Goal: Communication & Community: Answer question/provide support

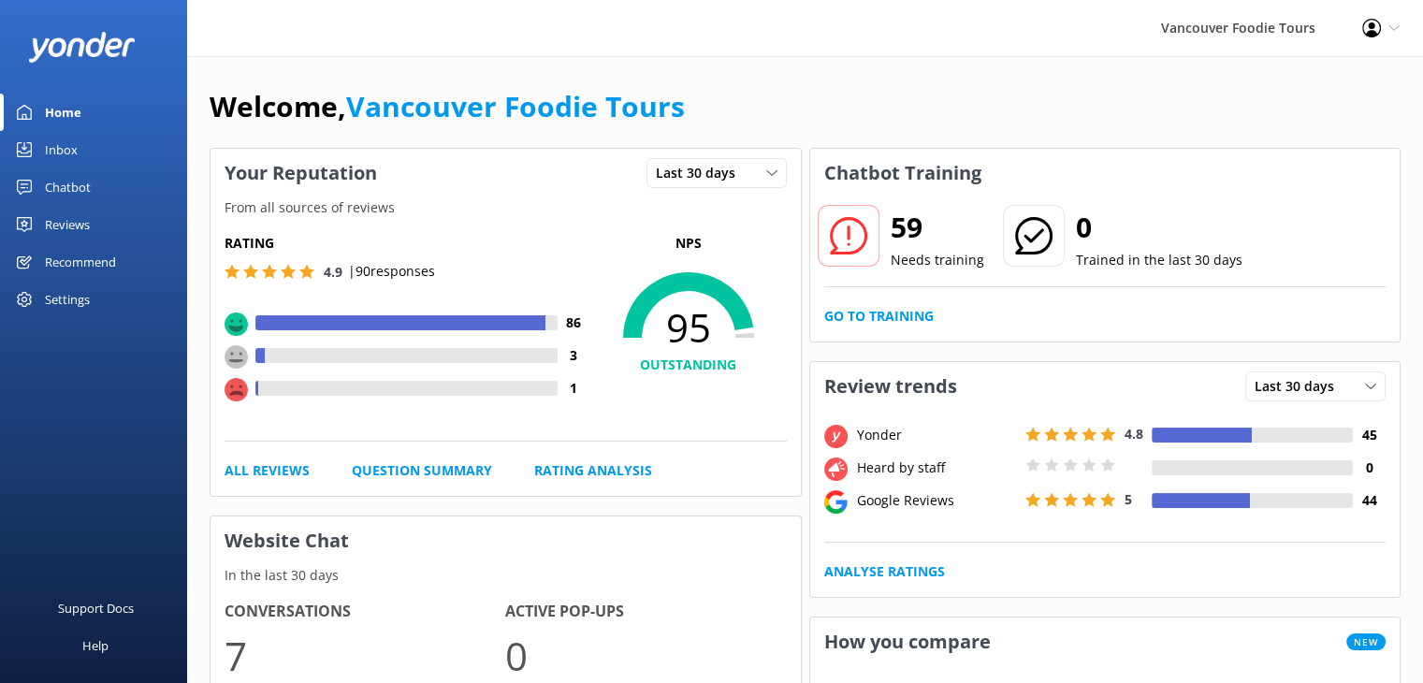
click at [45, 154] on div "Inbox" at bounding box center [61, 149] width 33 height 37
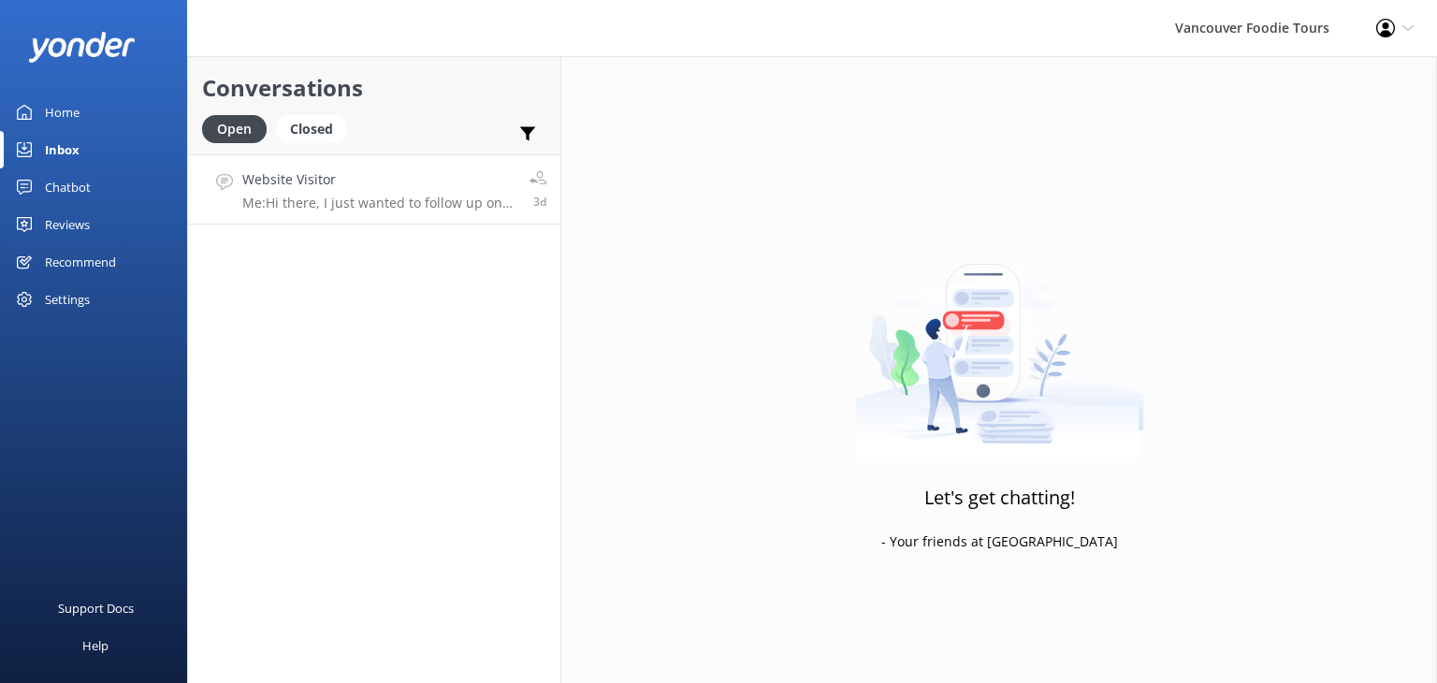
click at [380, 188] on h4 "Website Visitor" at bounding box center [378, 179] width 273 height 21
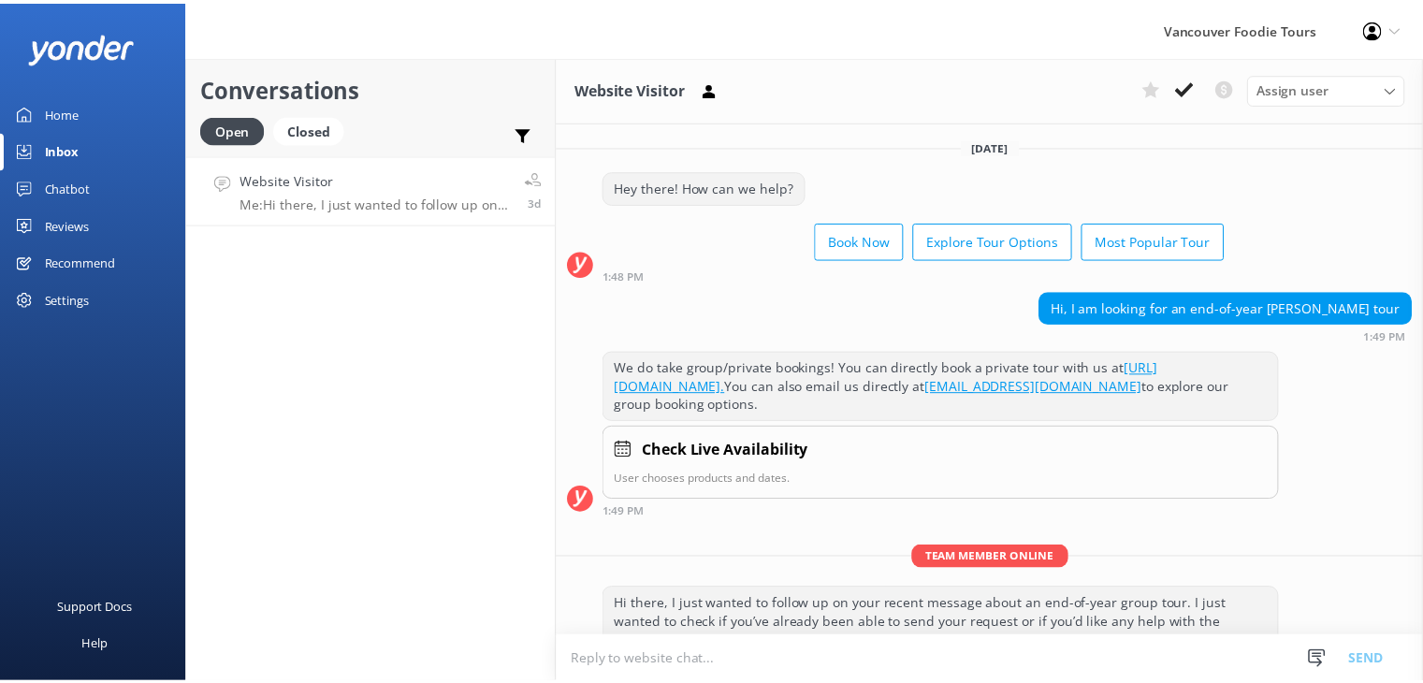
scroll to position [82, 0]
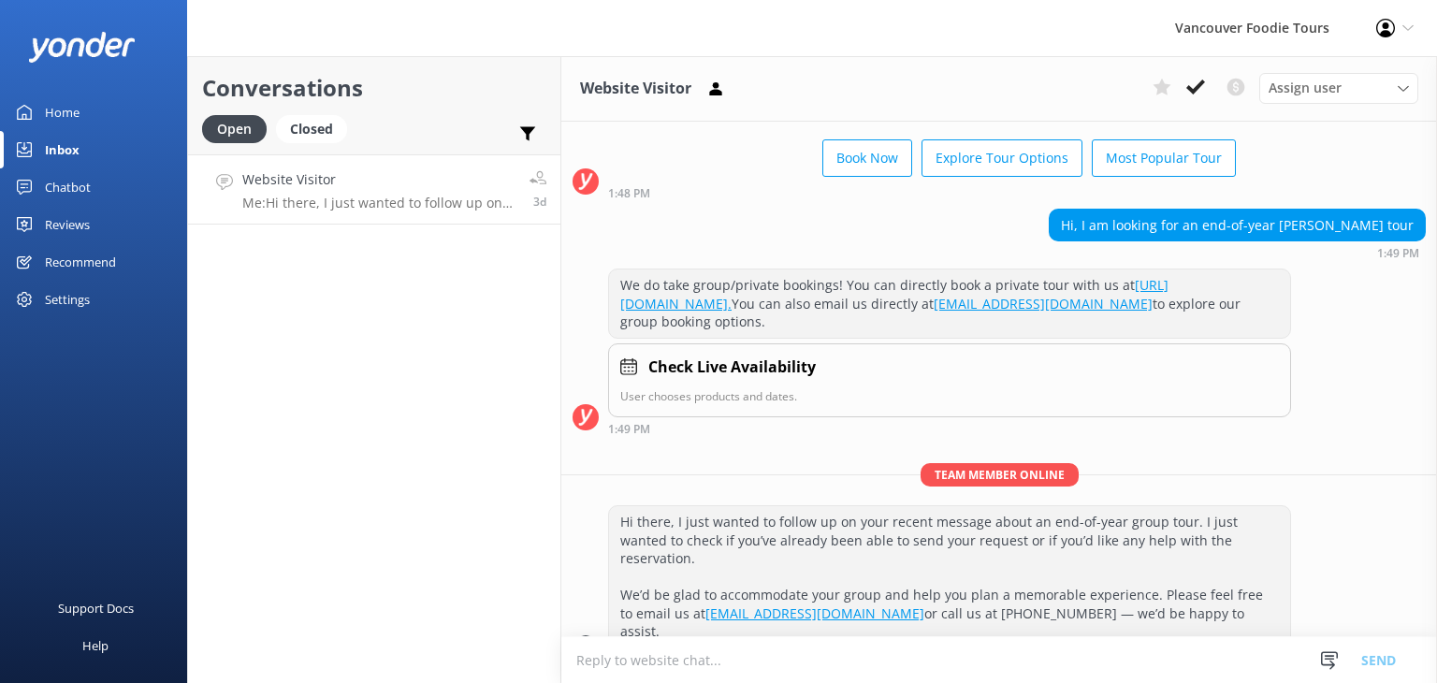
click at [90, 213] on div "Reviews" at bounding box center [67, 224] width 45 height 37
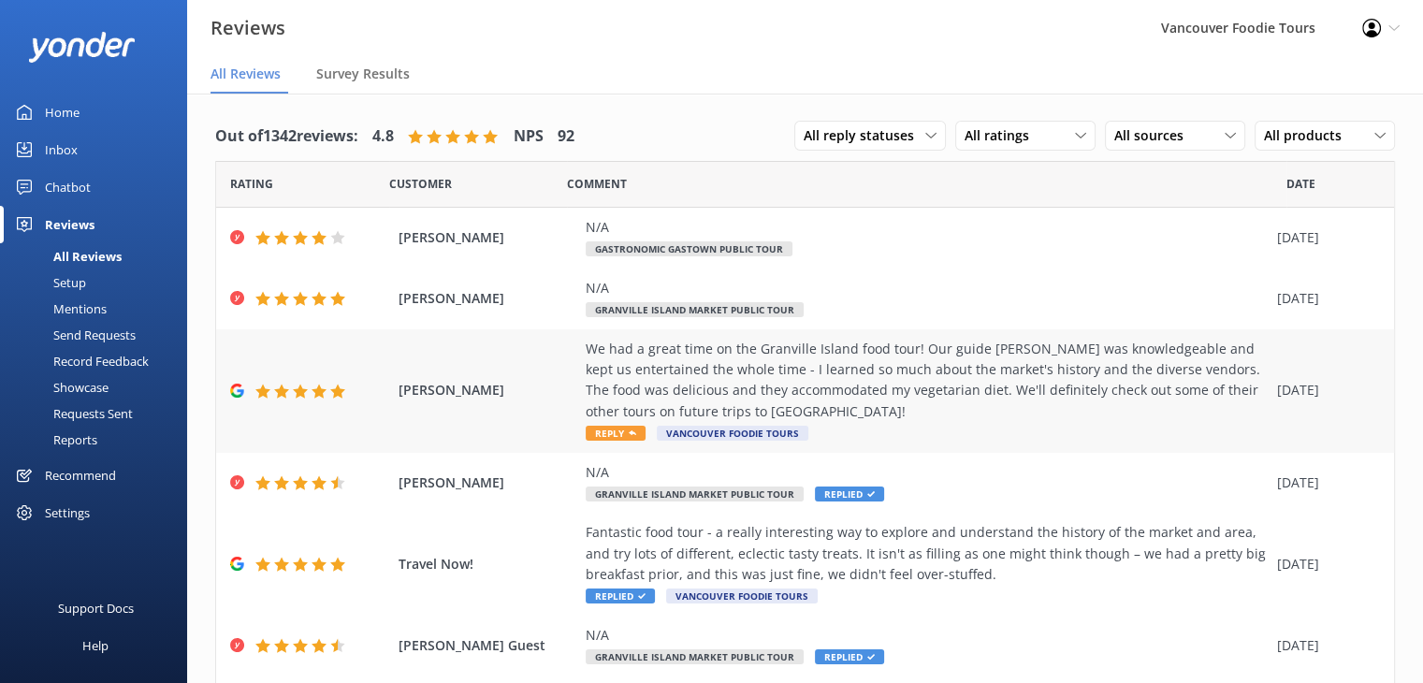
click at [991, 385] on div "We had a great time on the Granville Island food tour! Our guide [PERSON_NAME] …" at bounding box center [927, 381] width 682 height 84
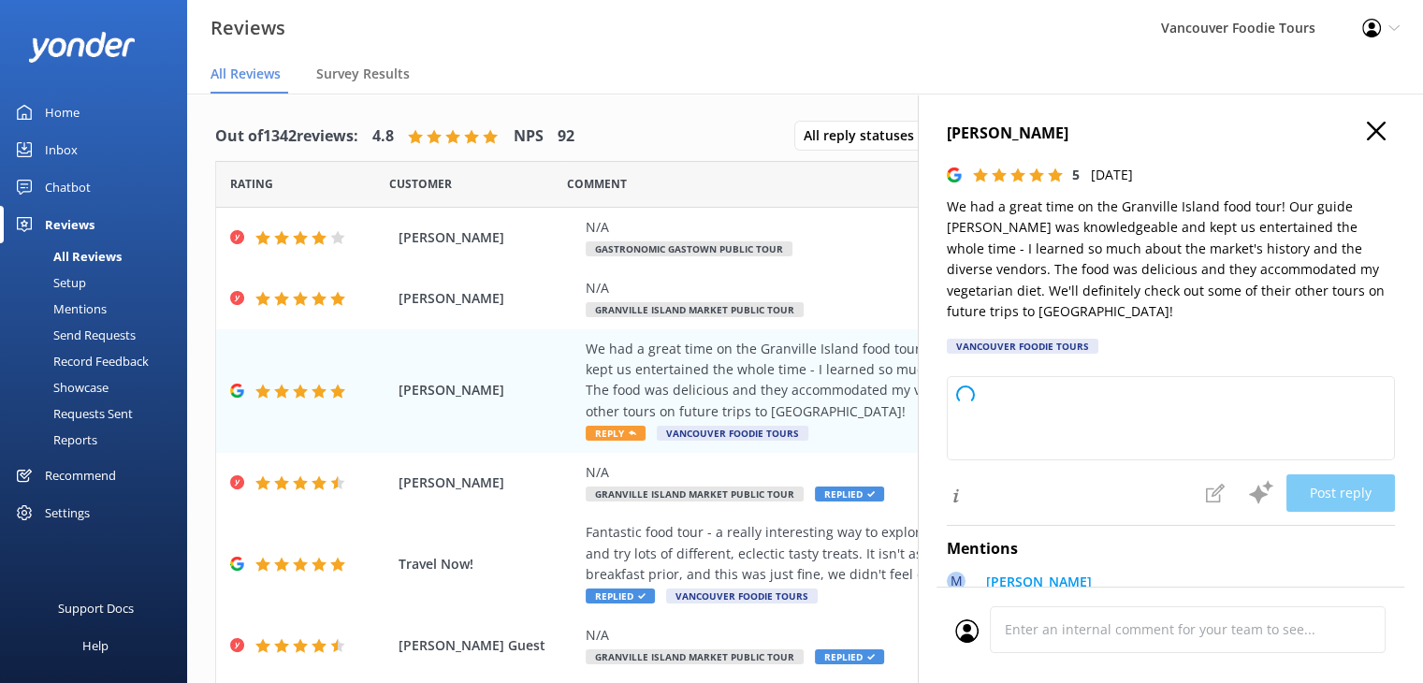
type textarea "Thank you so much for your wonderful review! We're thrilled to hear you enjoyed…"
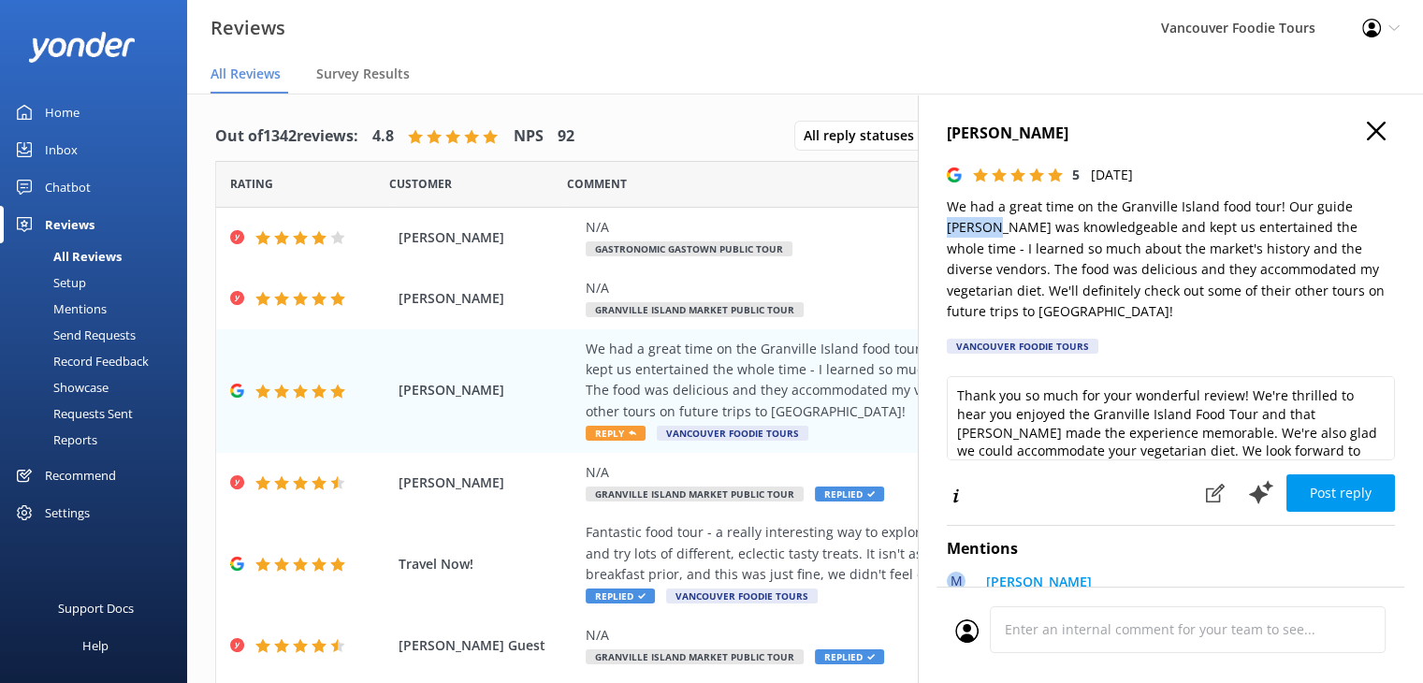
drag, startPoint x: 942, startPoint y: 225, endPoint x: 995, endPoint y: 229, distance: 53.5
click at [995, 229] on div "Hallie Nuzum 5 Mon, 13th Oct 2025 We had a great time on the Granville Island f…" at bounding box center [1170, 435] width 505 height 683
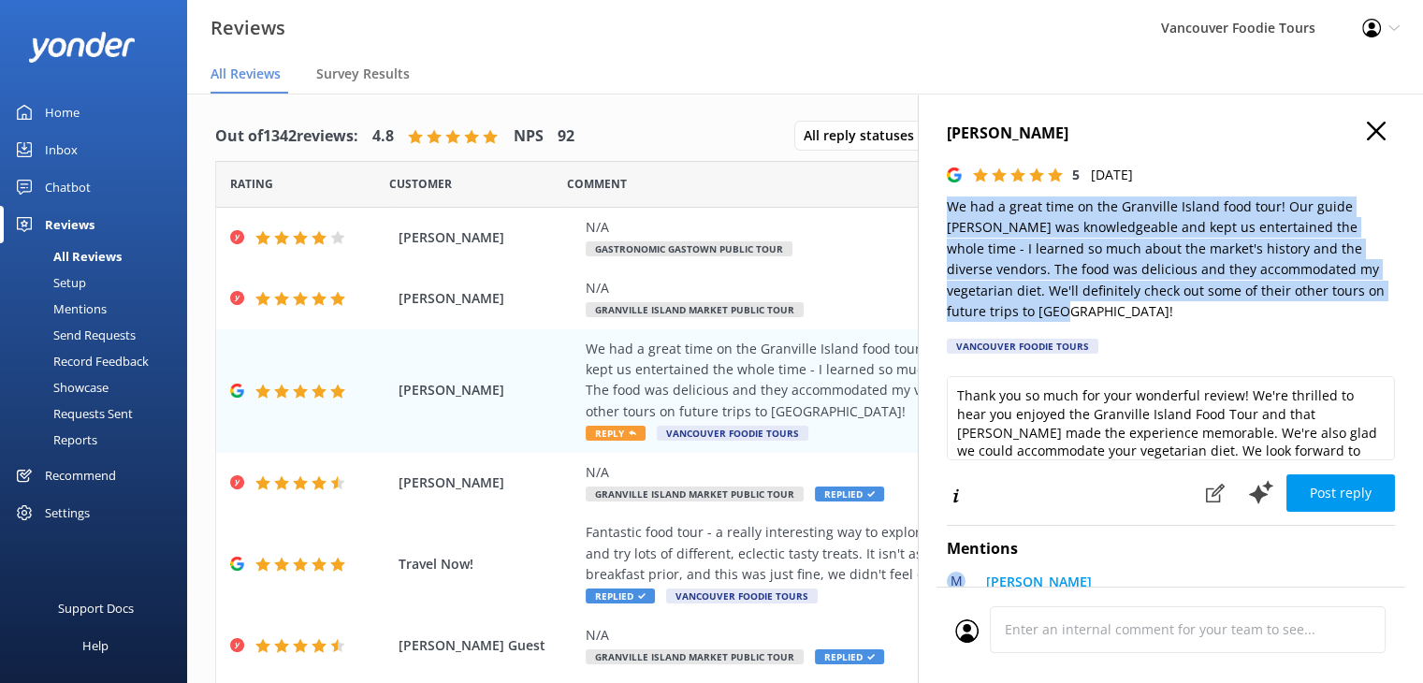
drag, startPoint x: 950, startPoint y: 205, endPoint x: 1026, endPoint y: 313, distance: 132.9
click at [1026, 313] on p "We had a great time on the Granville Island food tour! Our guide [PERSON_NAME] …" at bounding box center [1171, 258] width 448 height 125
copy p "We had a great time on the Granville Island food tour! Our guide [PERSON_NAME] …"
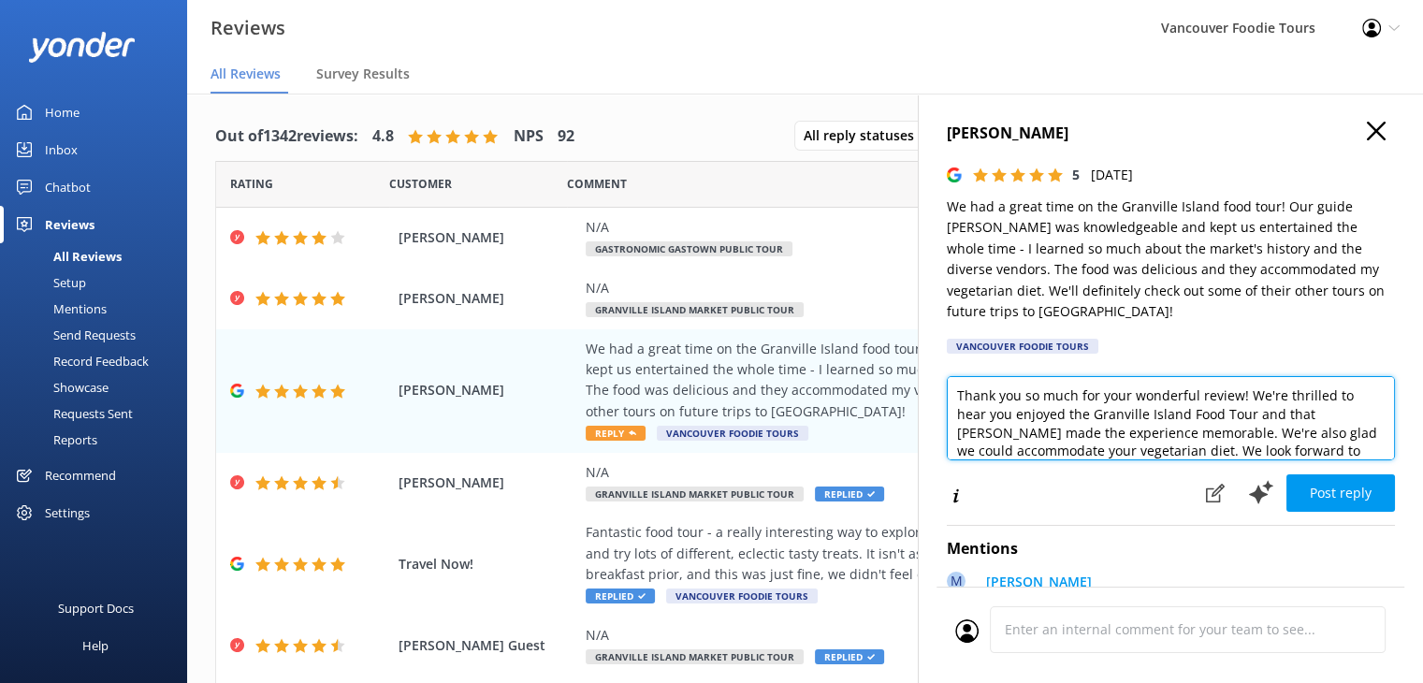
click at [1172, 431] on textarea "Thank you so much for your wonderful review! We're thrilled to hear you enjoyed…" at bounding box center [1171, 418] width 448 height 84
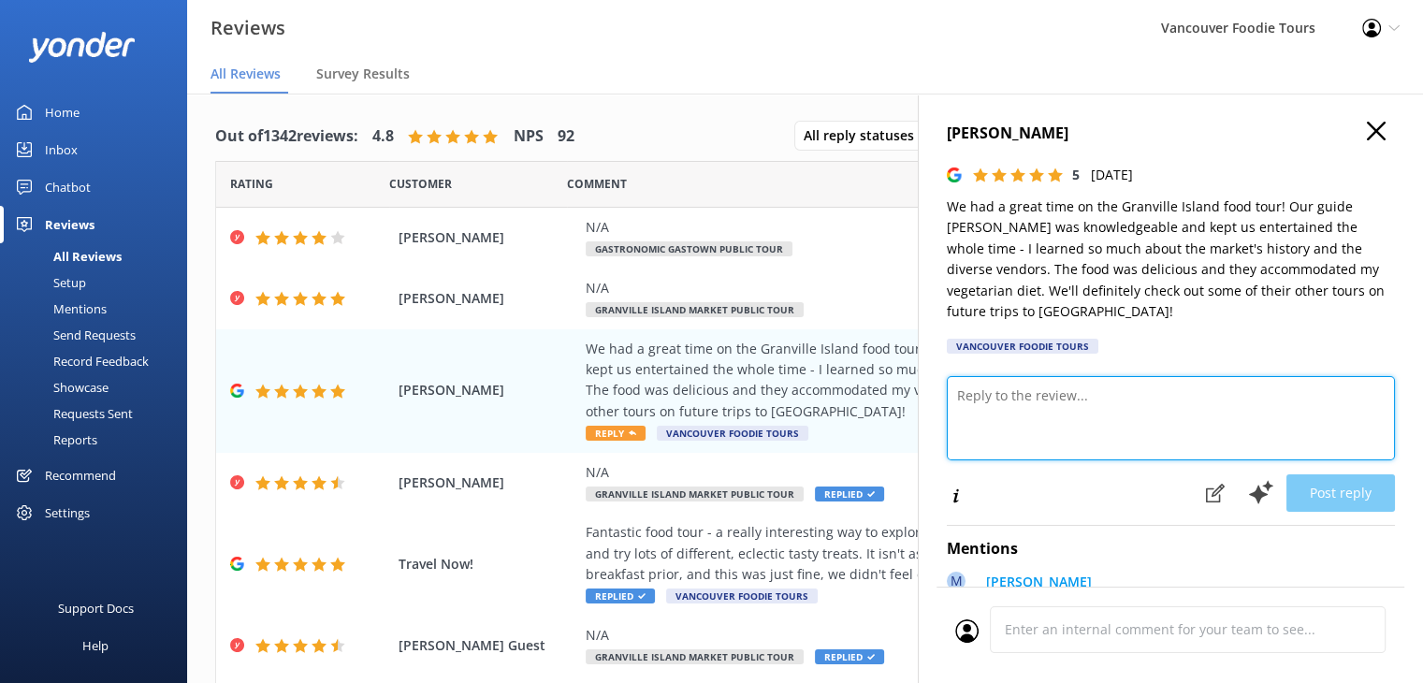
paste textarea "Hi Hallie, Thank you so much for your kind words! We’re so glad you had a wonde…"
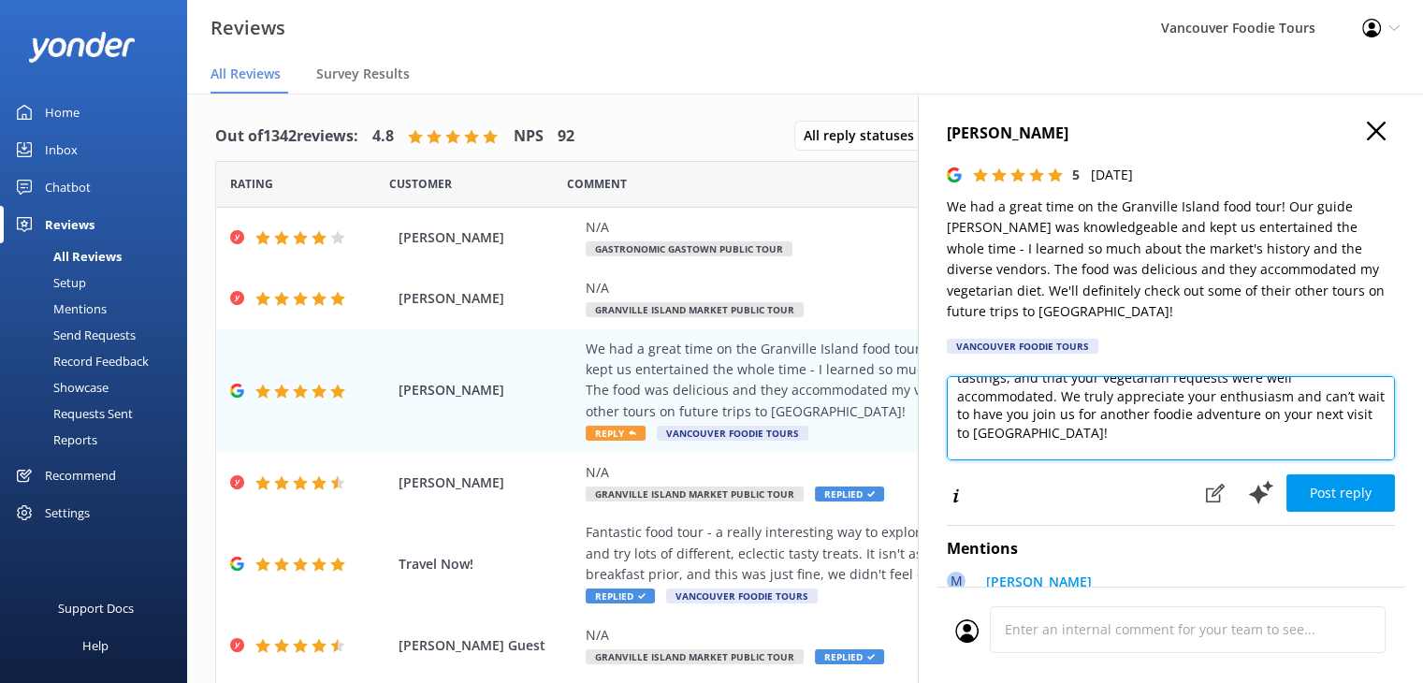
scroll to position [9, 0]
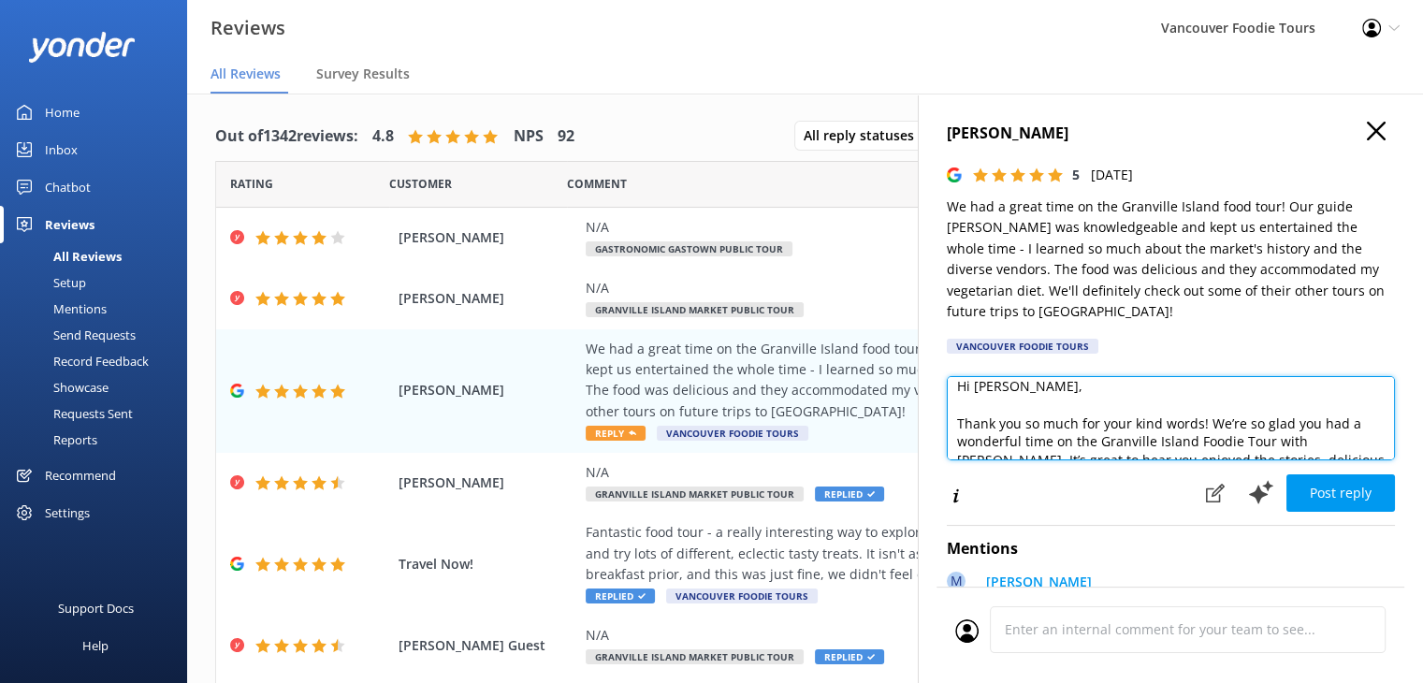
drag, startPoint x: 1196, startPoint y: 442, endPoint x: 1231, endPoint y: 437, distance: 36.0
click at [1231, 437] on textarea "Hi Hallie, Thank you so much for your kind words! We’re so glad you had a wonde…" at bounding box center [1171, 418] width 448 height 84
type textarea "Hi Hallie, Thank you so much for your kind words! We’re so glad you had a wonde…"
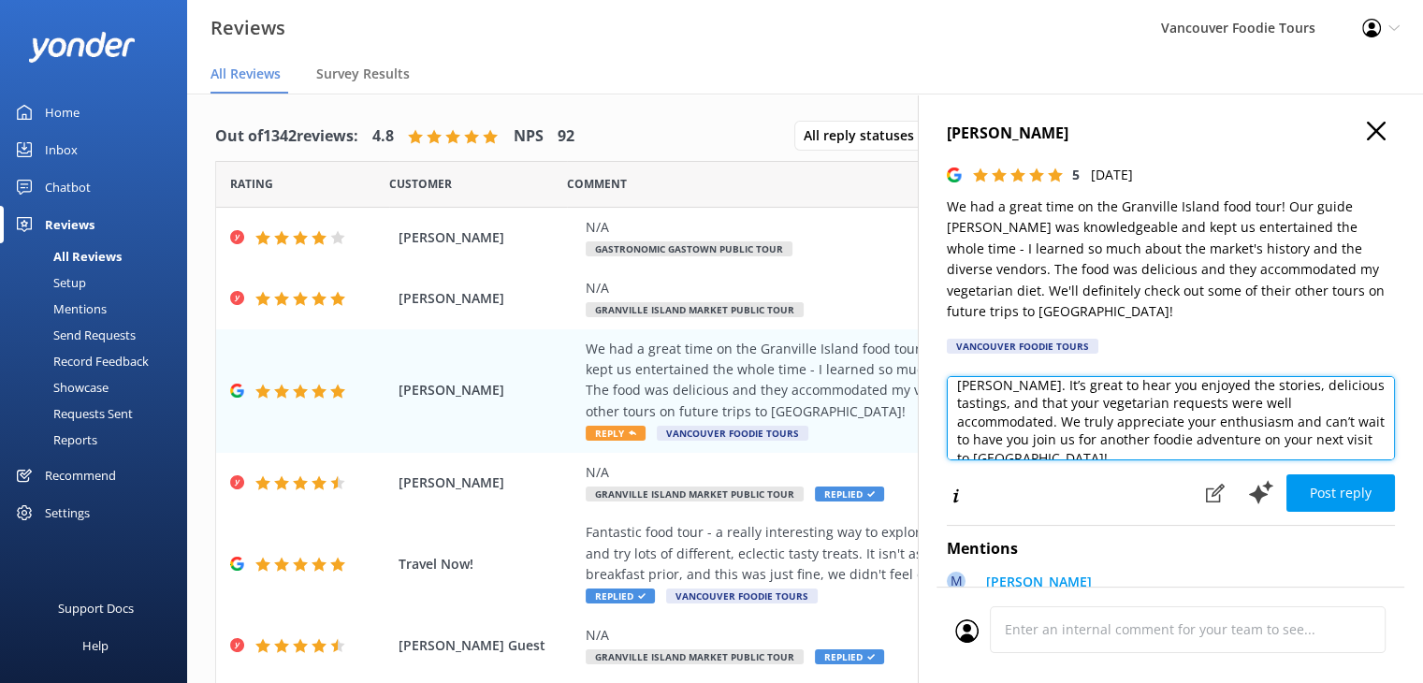
scroll to position [119, 0]
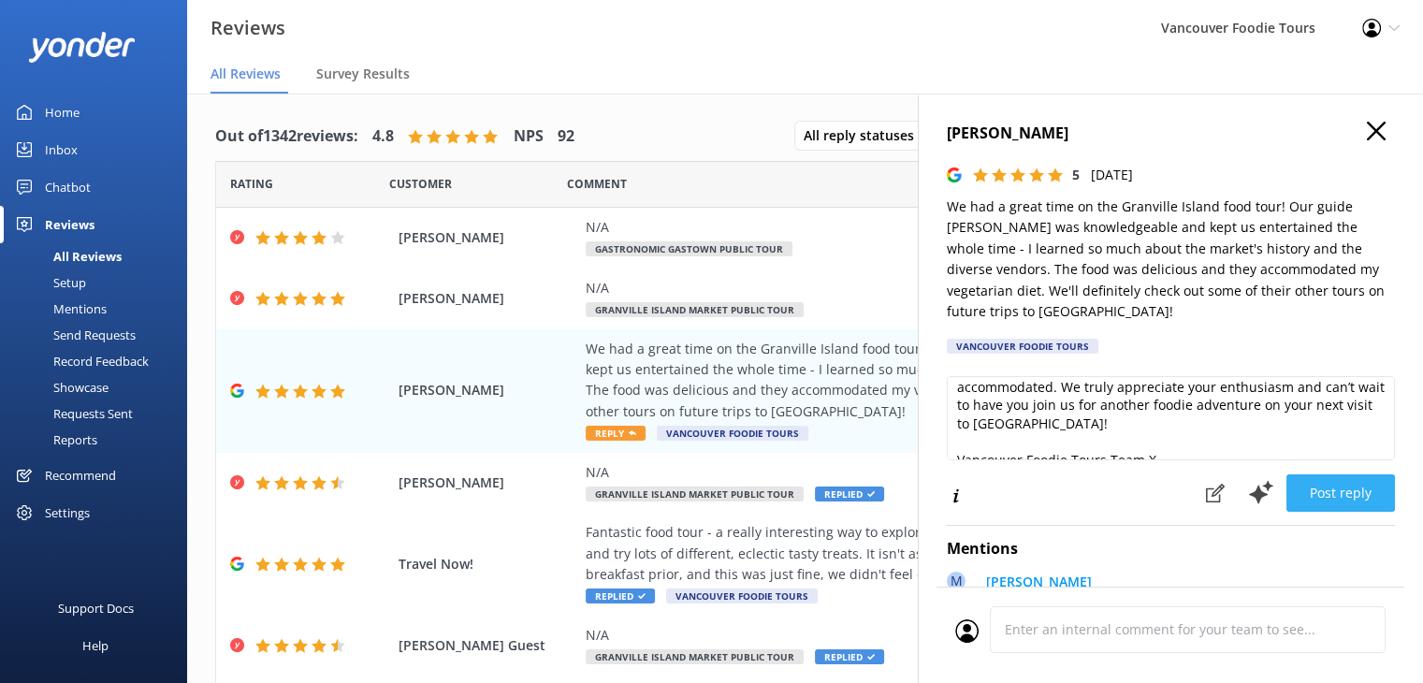
click at [1351, 506] on button "Post reply" at bounding box center [1340, 492] width 109 height 37
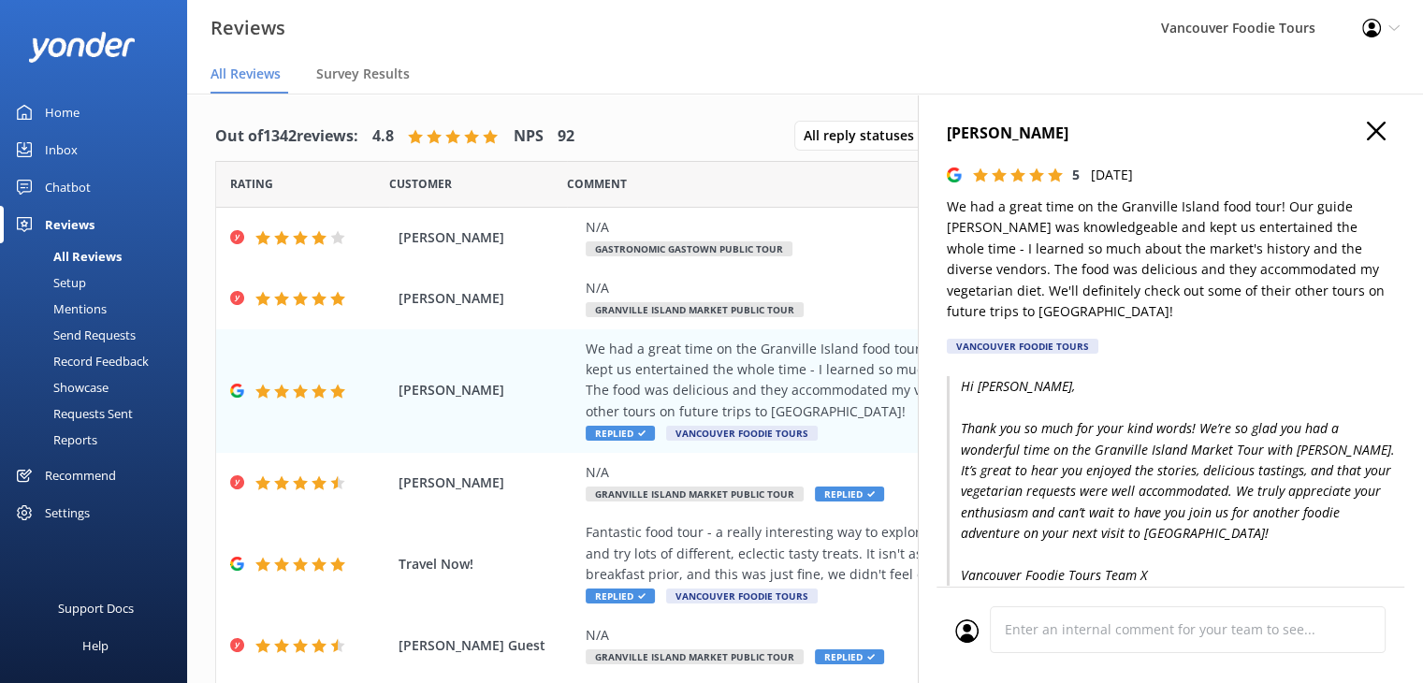
click at [1367, 137] on icon "button" at bounding box center [1376, 131] width 19 height 19
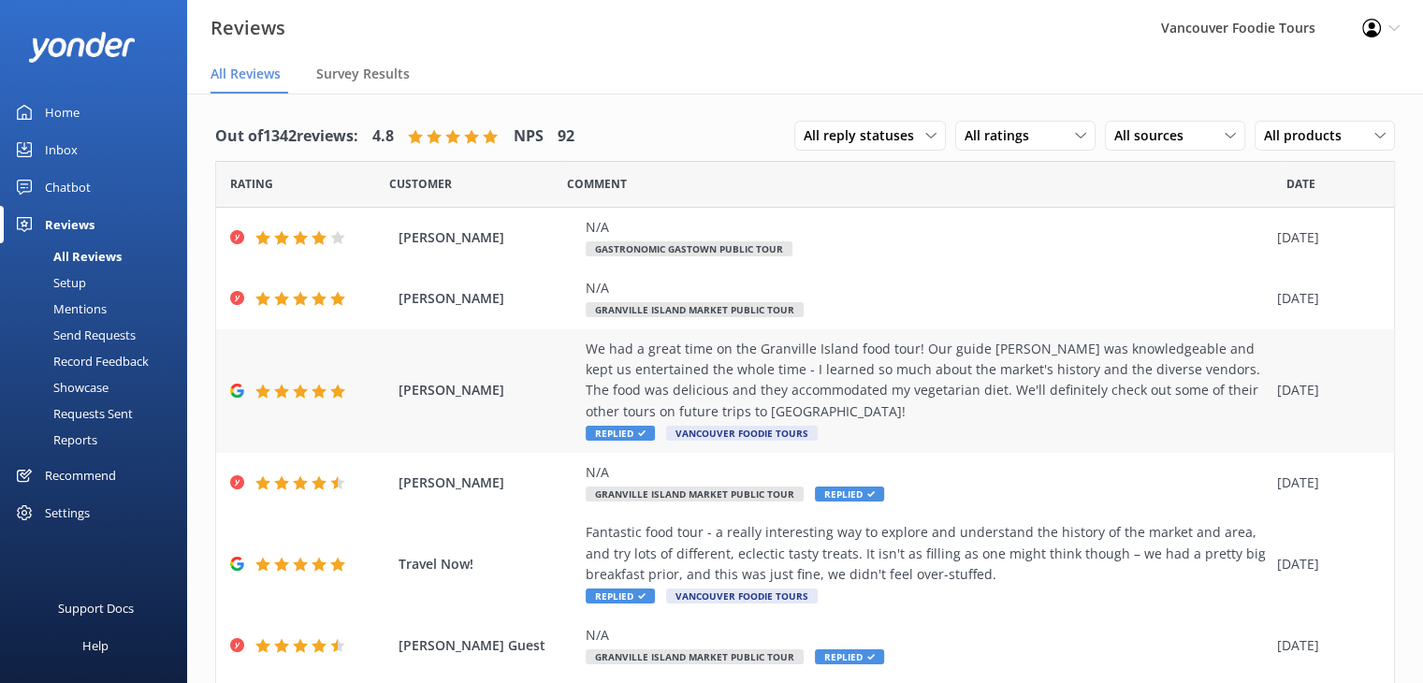
click at [863, 356] on div "We had a great time on the Granville Island food tour! Our guide [PERSON_NAME] …" at bounding box center [927, 381] width 682 height 84
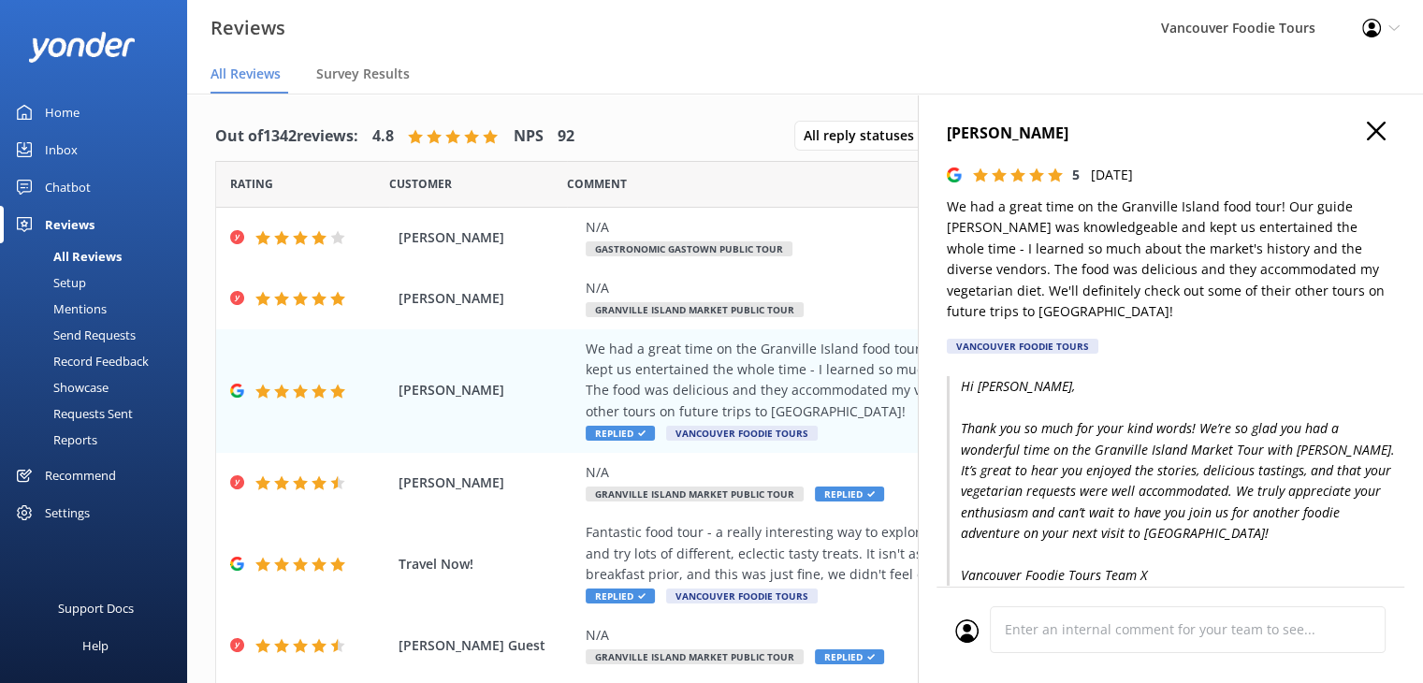
click at [1367, 123] on icon "button" at bounding box center [1376, 131] width 19 height 19
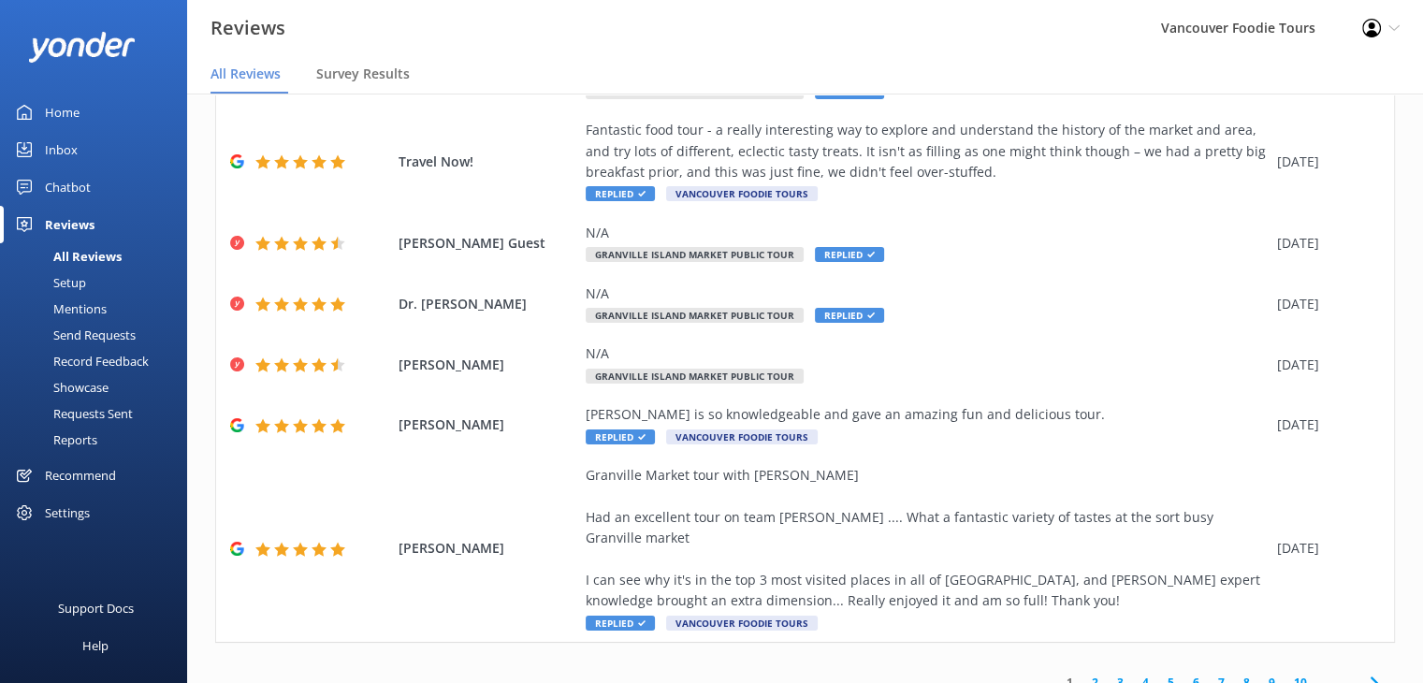
scroll to position [0, 0]
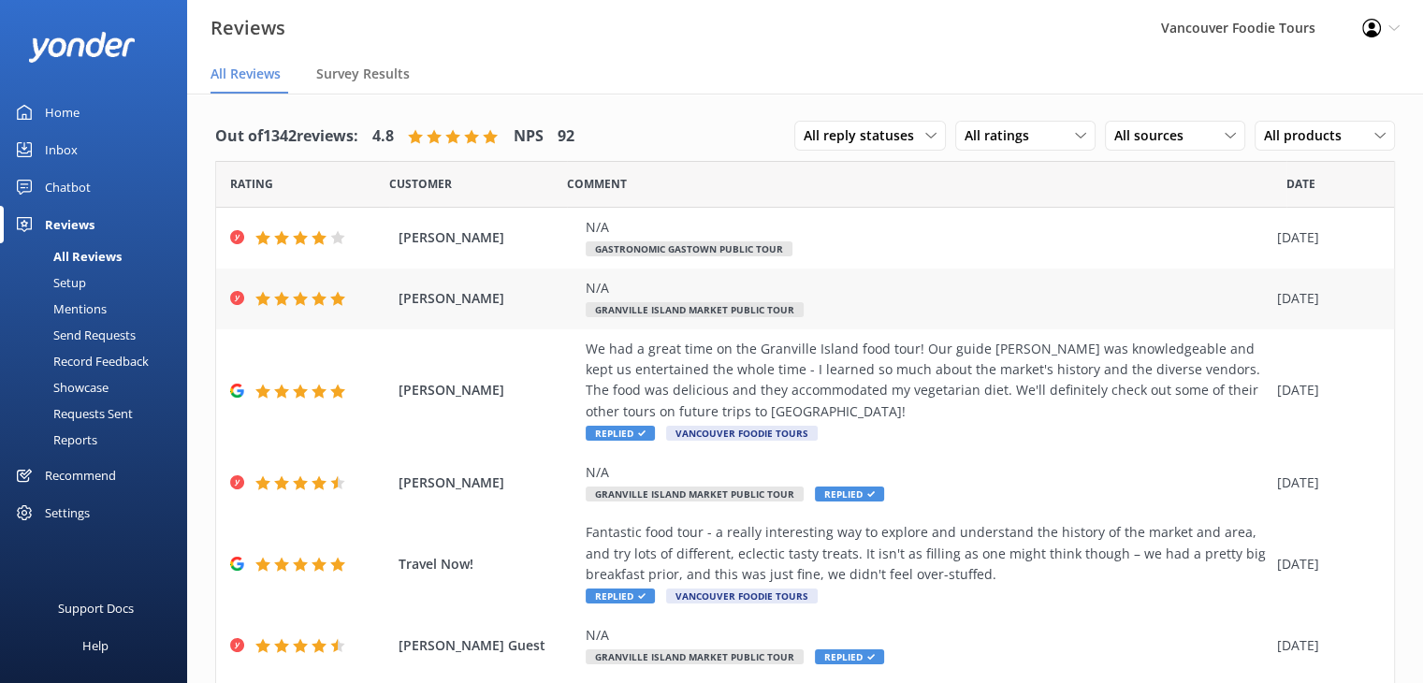
click at [905, 289] on div "N/A" at bounding box center [927, 288] width 682 height 21
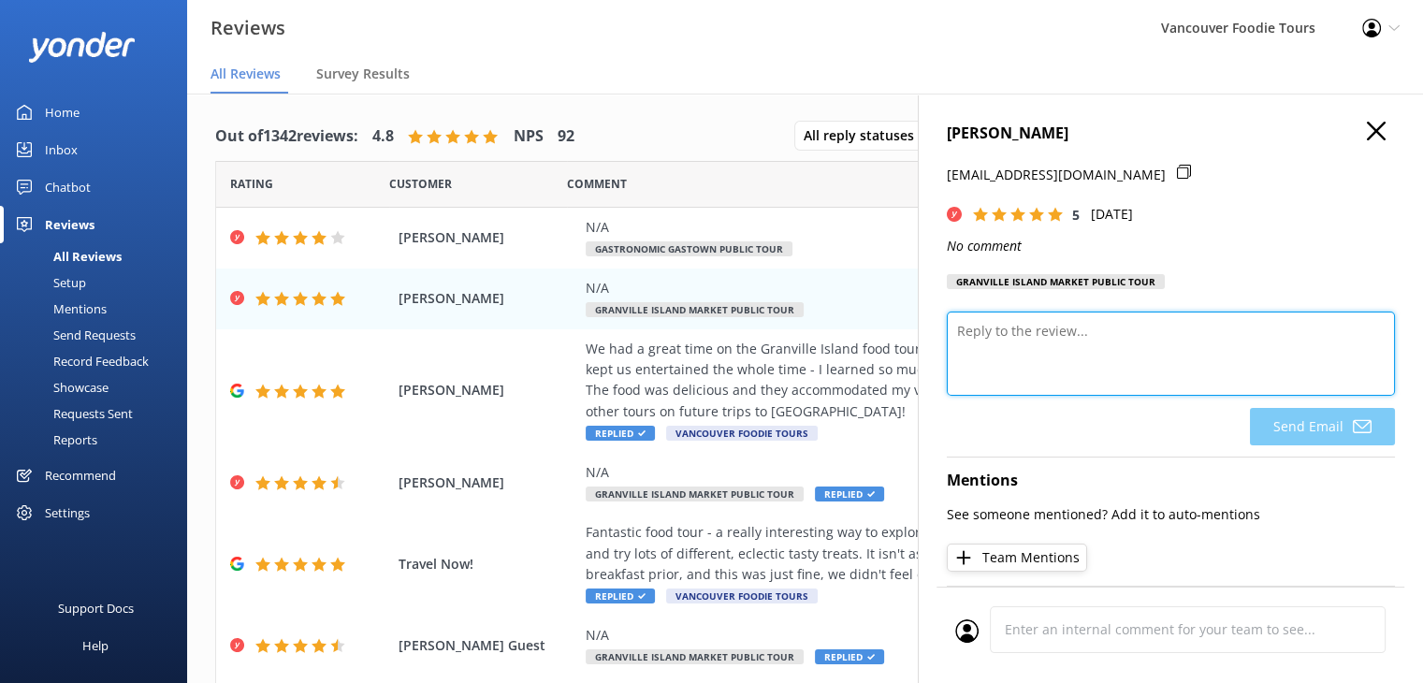
click at [1093, 354] on textarea at bounding box center [1171, 354] width 448 height 84
paste textarea "Thank you so much for your 5-star rating! We’re so glad you enjoyed your time w…"
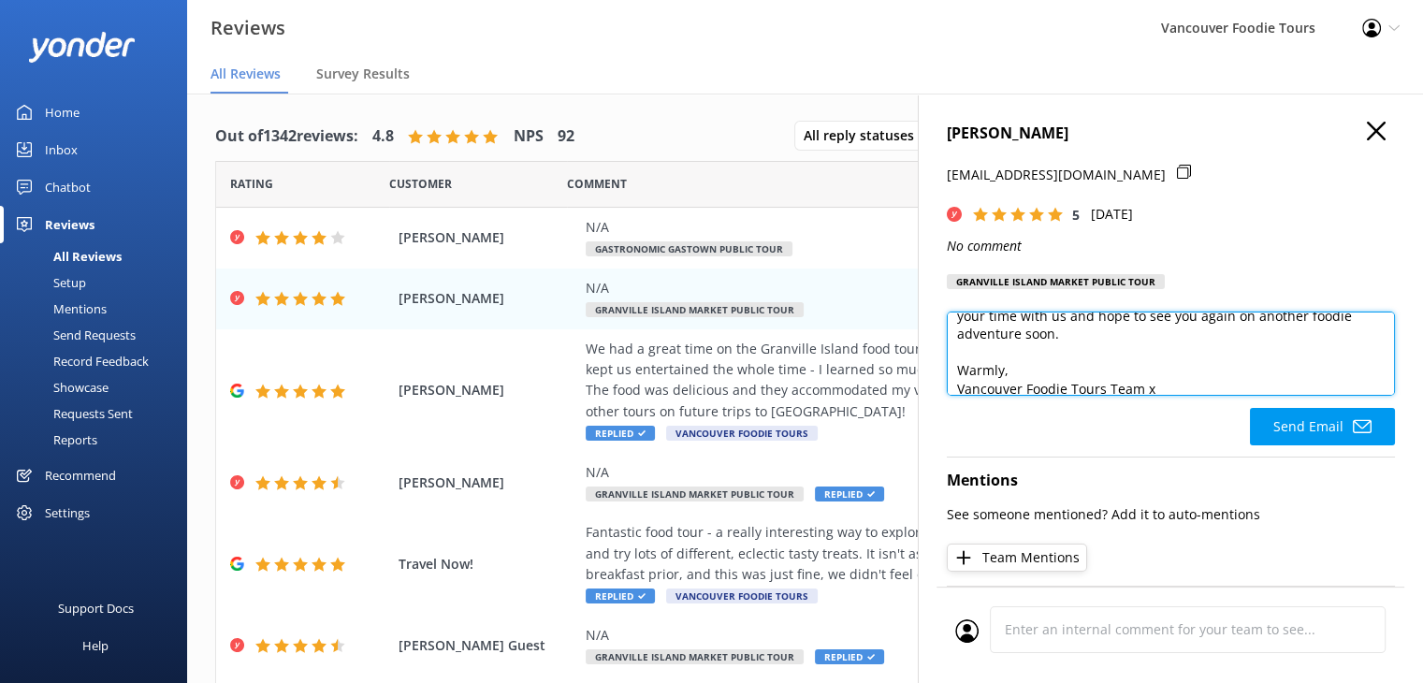
scroll to position [82, 0]
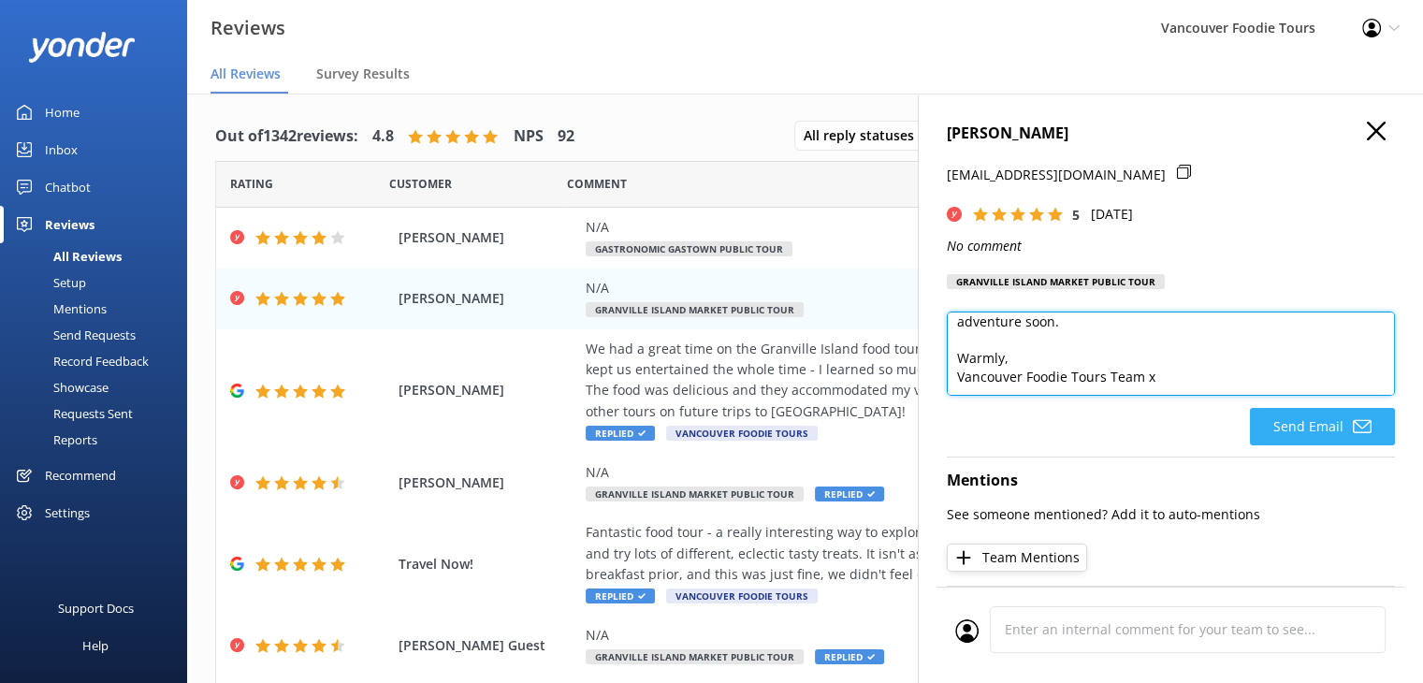
type textarea "Hi Melanie, Thank you so much for your 5-star rating! We’re so glad you enjoyed…"
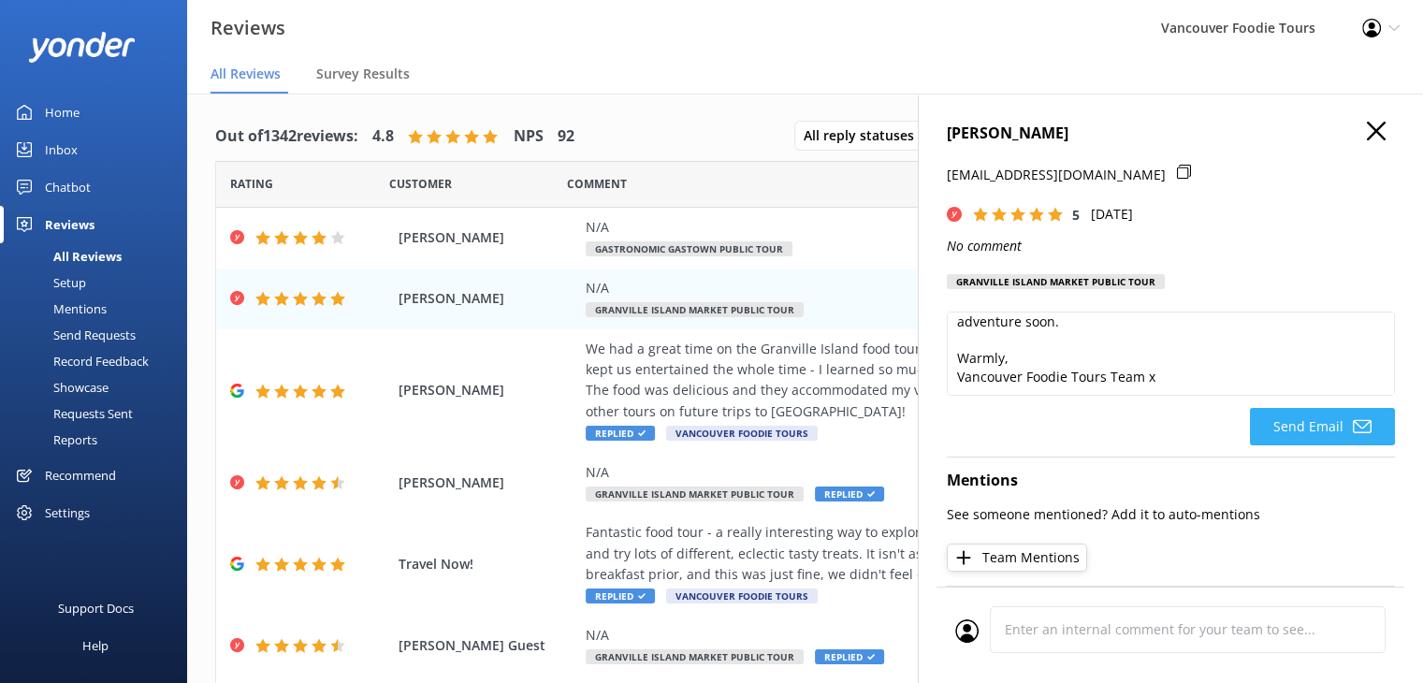
click at [1300, 429] on button "Send Email" at bounding box center [1322, 426] width 145 height 37
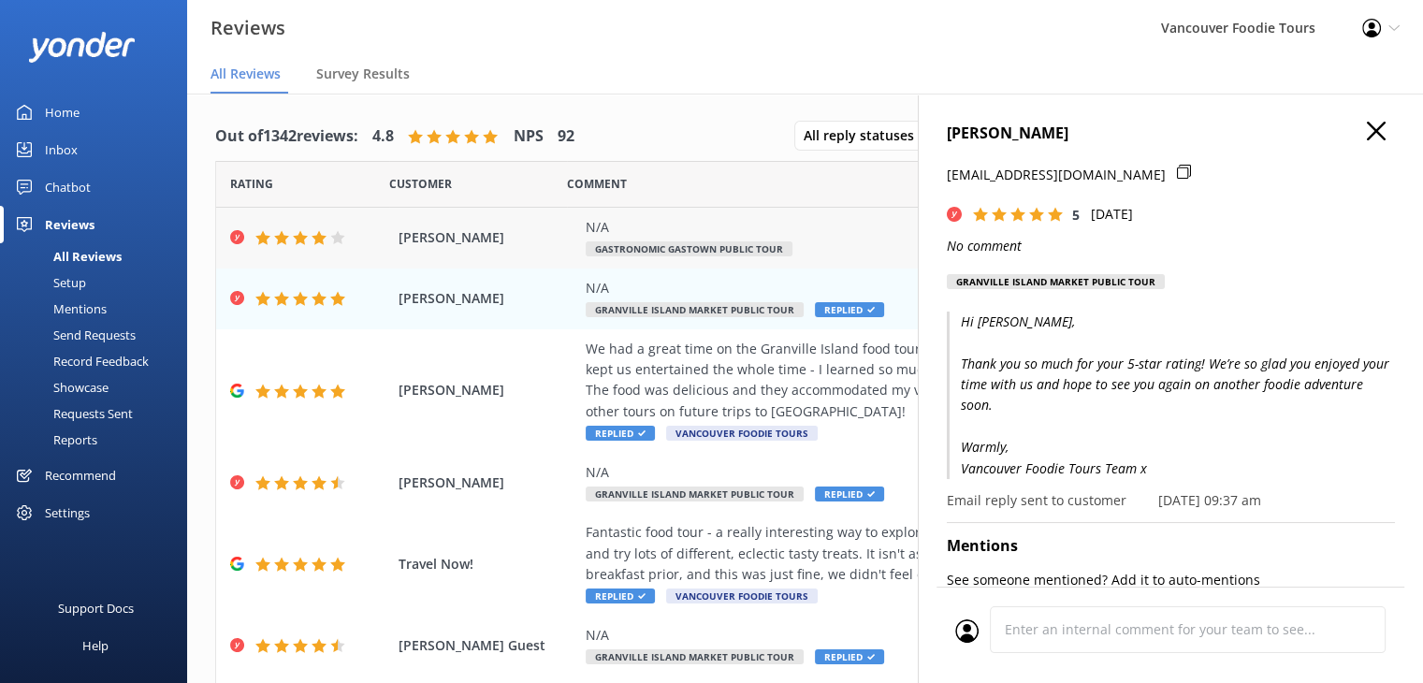
click at [821, 244] on div "N/A Gastronomic Gastown Public Tour" at bounding box center [927, 238] width 682 height 42
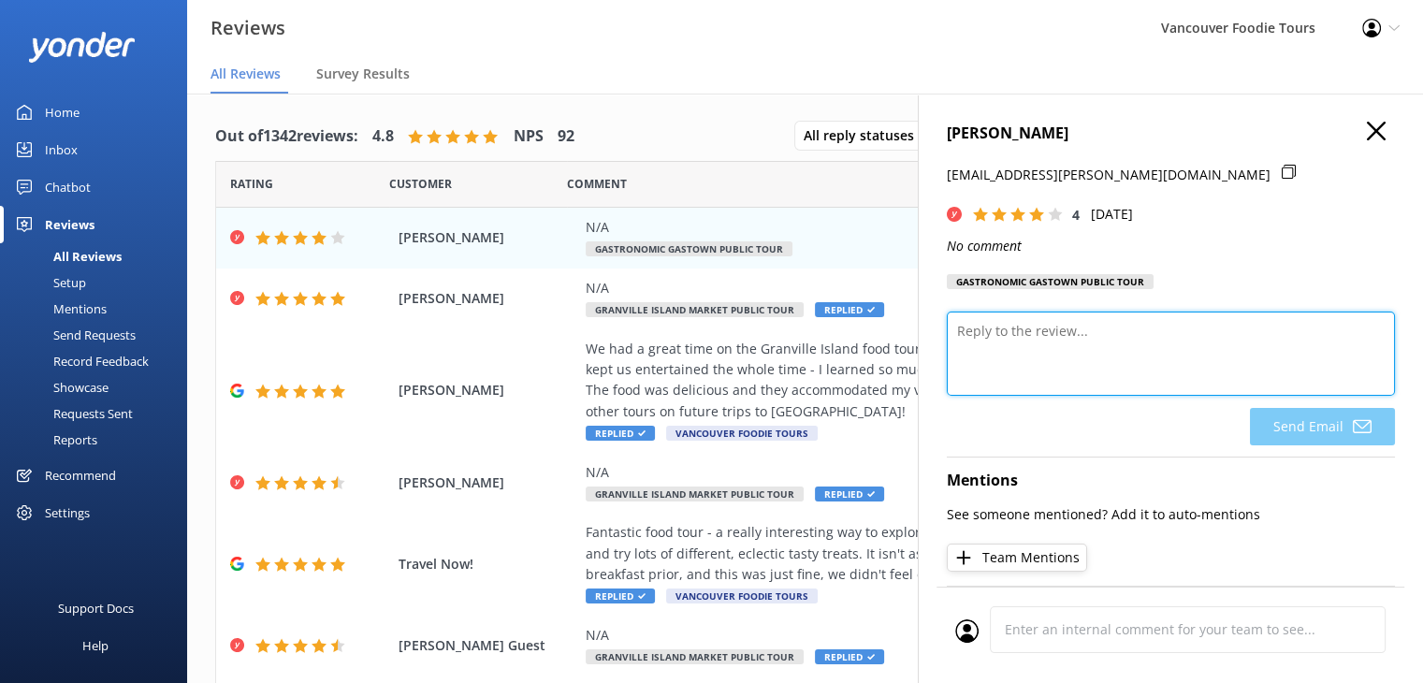
click at [1086, 331] on textarea at bounding box center [1171, 354] width 448 height 84
paste textarea "Thank you very much for sharing your feedback and for joining us on the tour. W…"
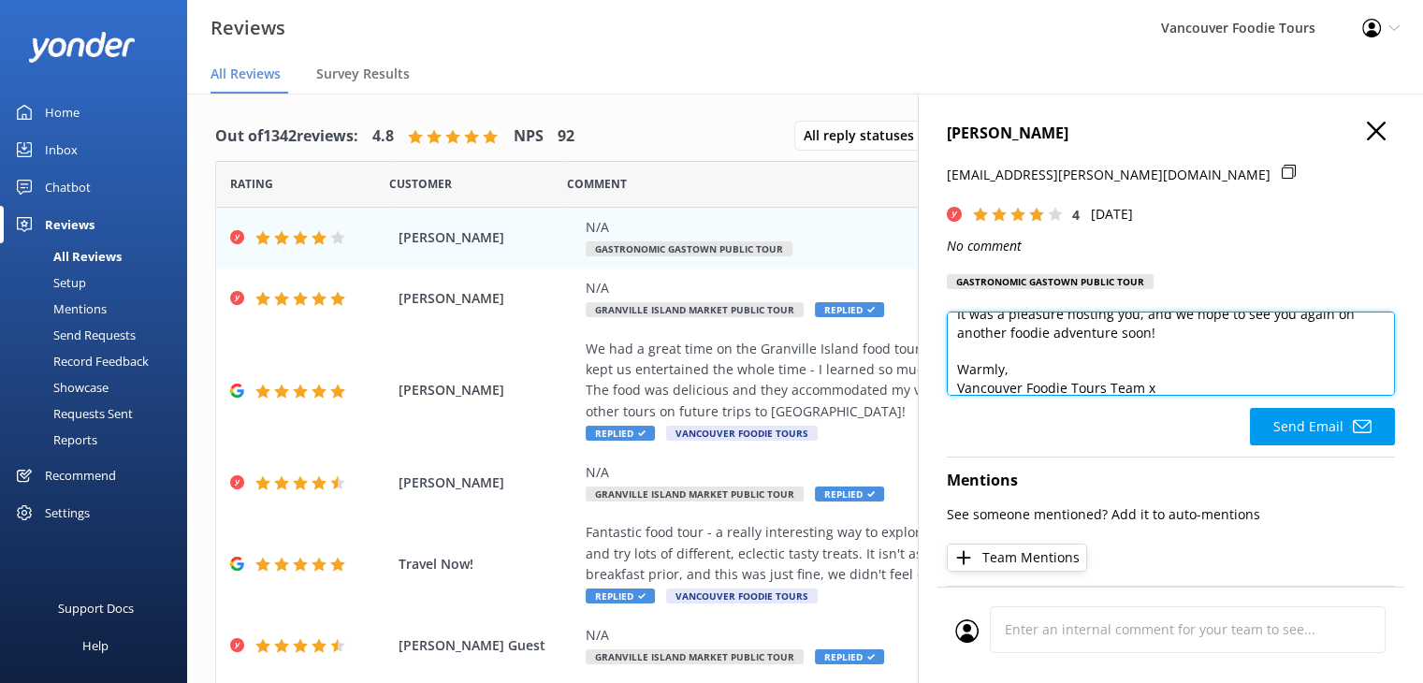
scroll to position [228, 0]
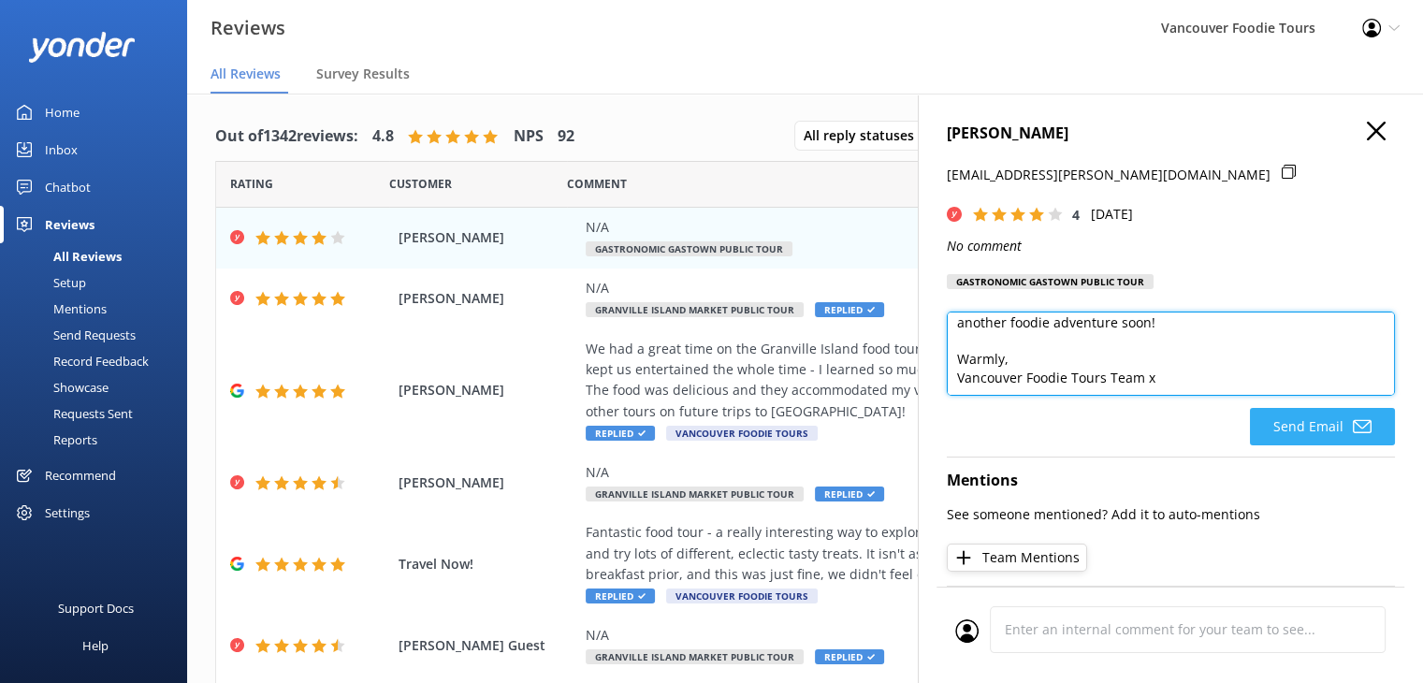
type textarea "Hi Elaine, Thank you very much for sharing your feedback and for joining us on …"
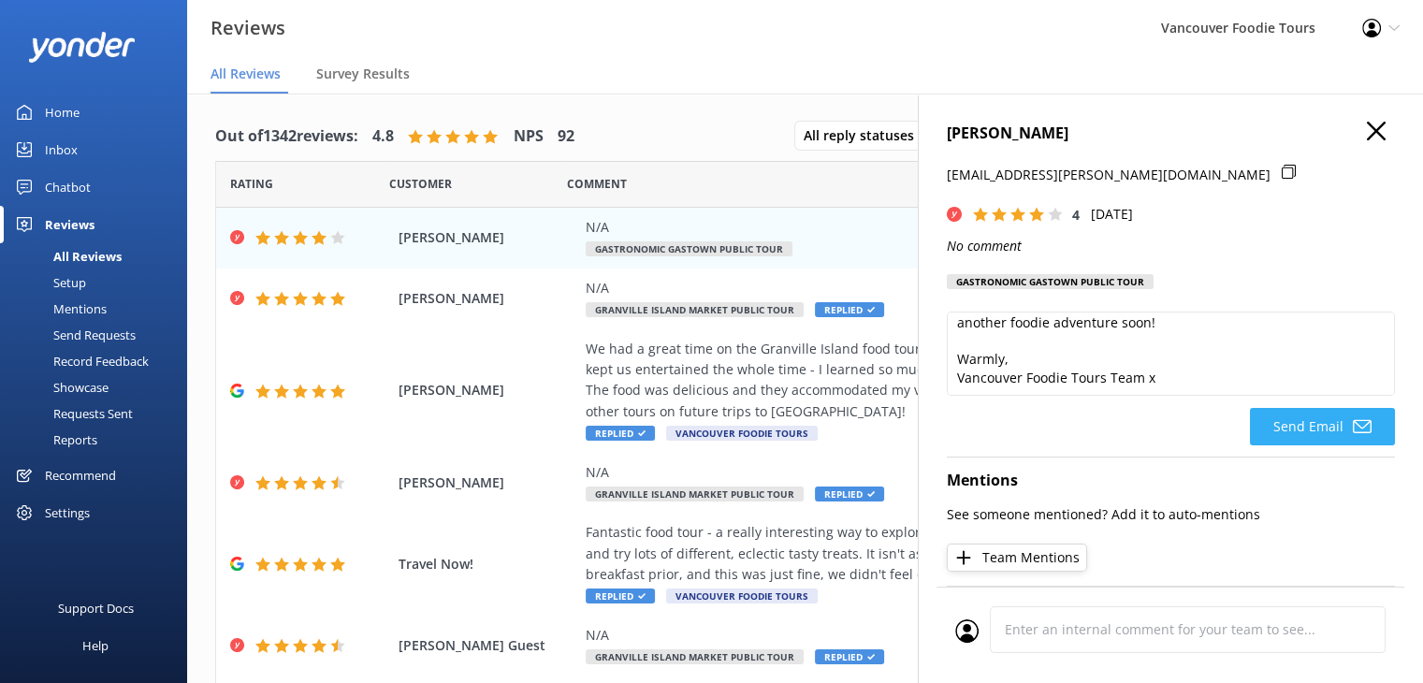
click at [1322, 428] on button "Send Email" at bounding box center [1322, 426] width 145 height 37
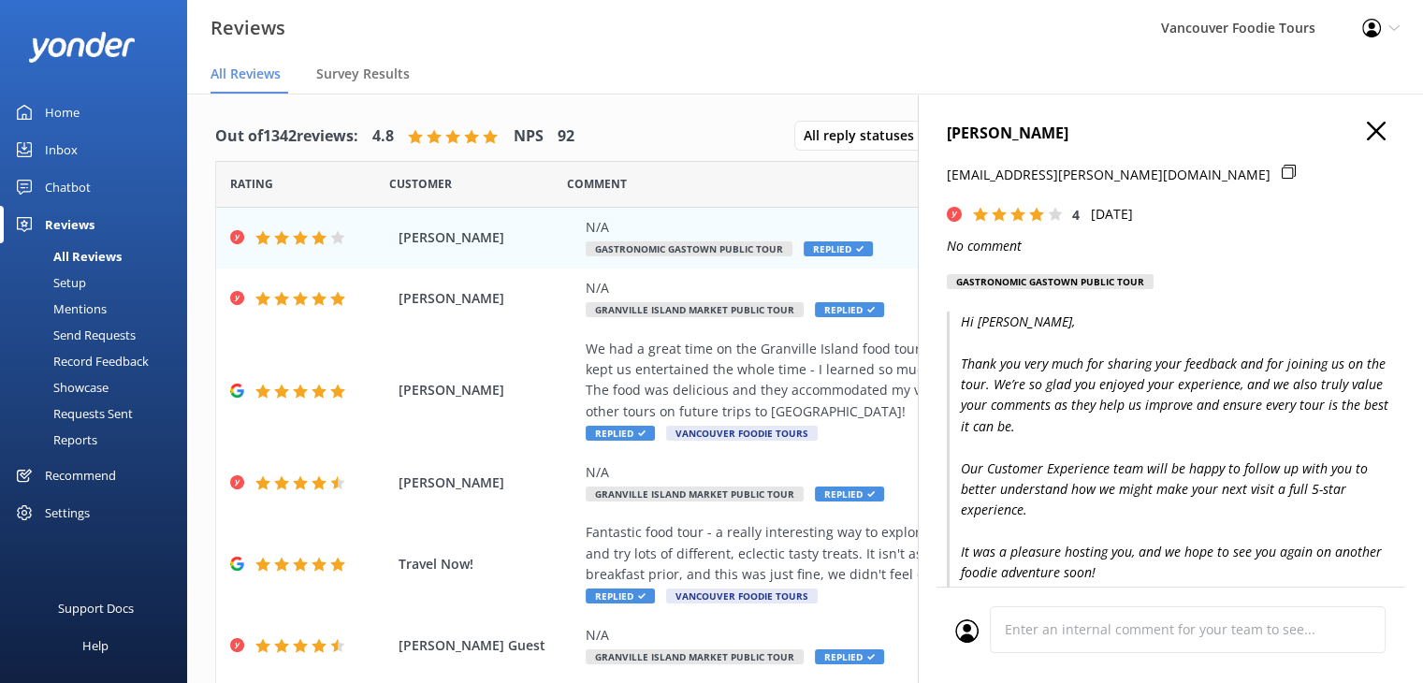
click at [1282, 173] on icon at bounding box center [1289, 172] width 14 height 14
drag, startPoint x: 999, startPoint y: 139, endPoint x: 945, endPoint y: 138, distance: 54.3
click at [945, 138] on div "Elaine Kluge eh.kluge@yahoo.com 4 Tue, 14th Oct 2025 No comment Gastronomic Gas…" at bounding box center [1170, 435] width 505 height 683
copy h4 "Elaine Kluge"
click at [1367, 133] on icon "button" at bounding box center [1376, 131] width 19 height 19
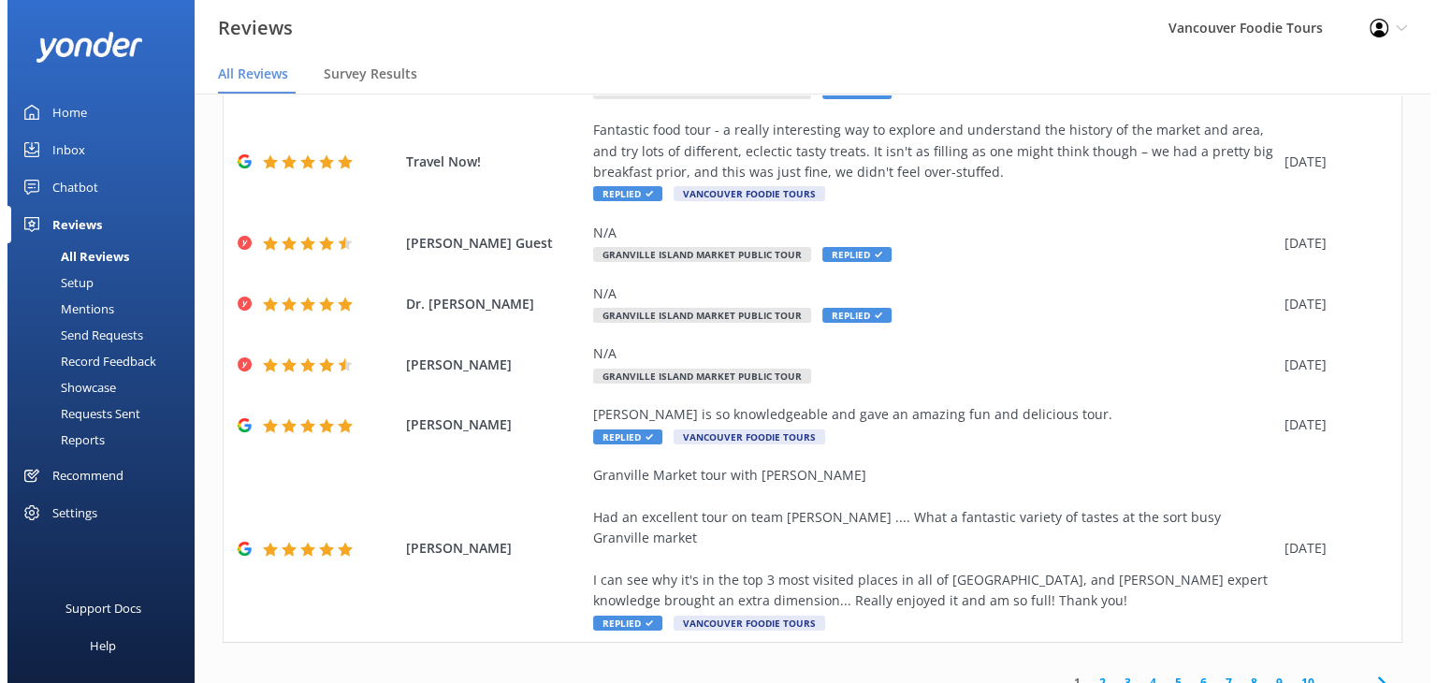
scroll to position [0, 0]
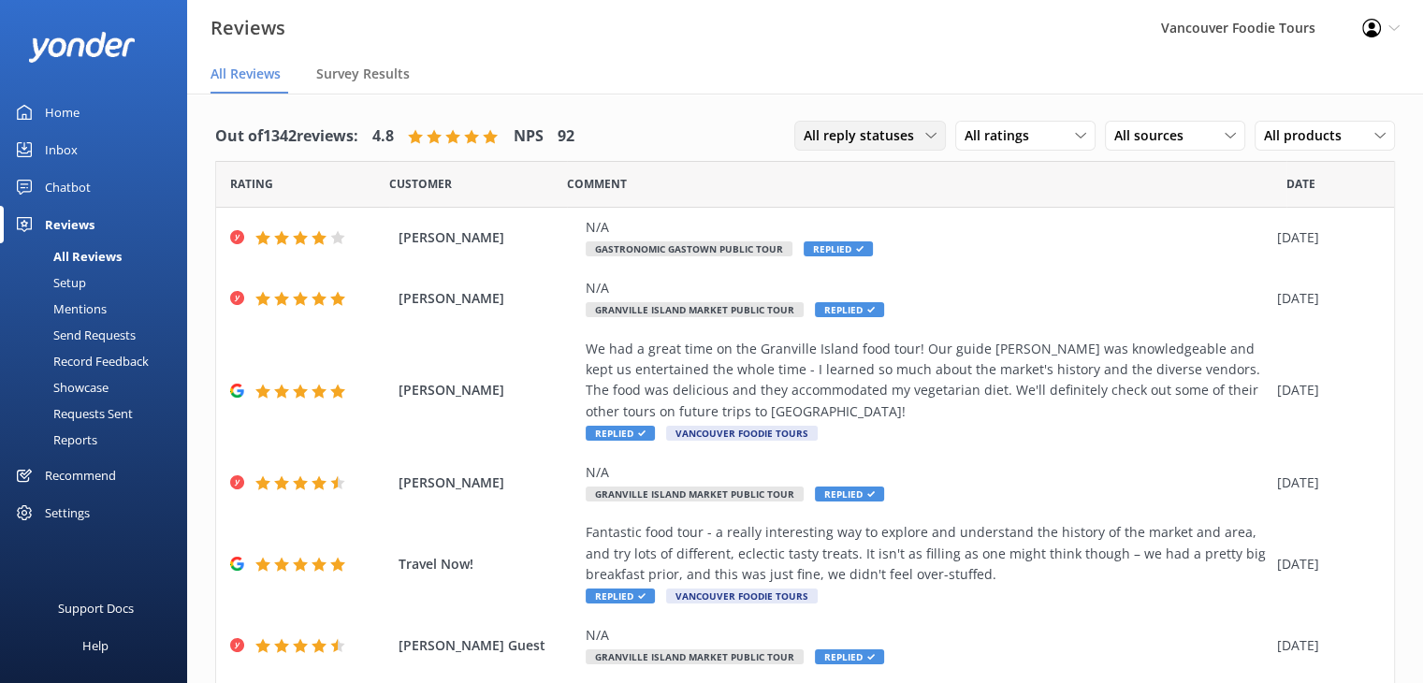
click at [903, 127] on span "All reply statuses" at bounding box center [865, 135] width 122 height 21
click at [900, 209] on link "Needs a reply" at bounding box center [878, 212] width 167 height 37
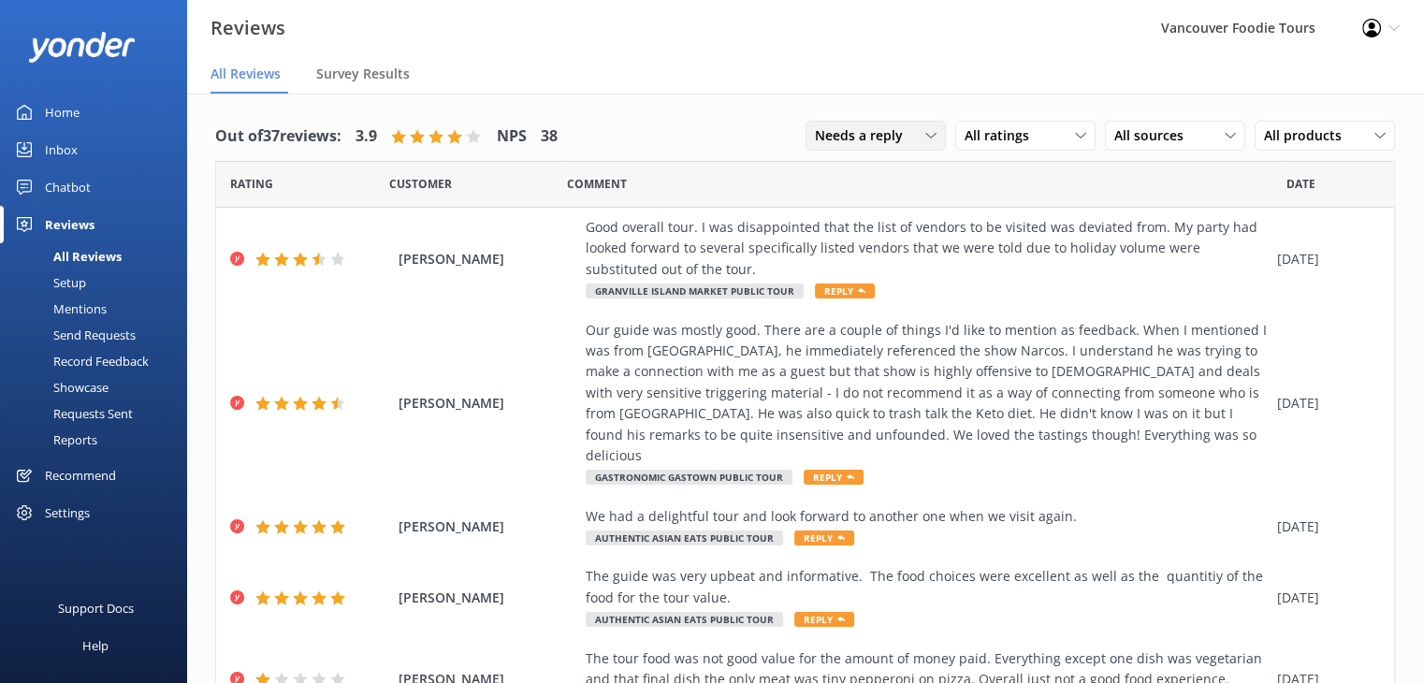
click at [901, 141] on div "Needs a reply" at bounding box center [875, 135] width 131 height 21
click at [896, 167] on link "All reply statuses" at bounding box center [889, 173] width 167 height 37
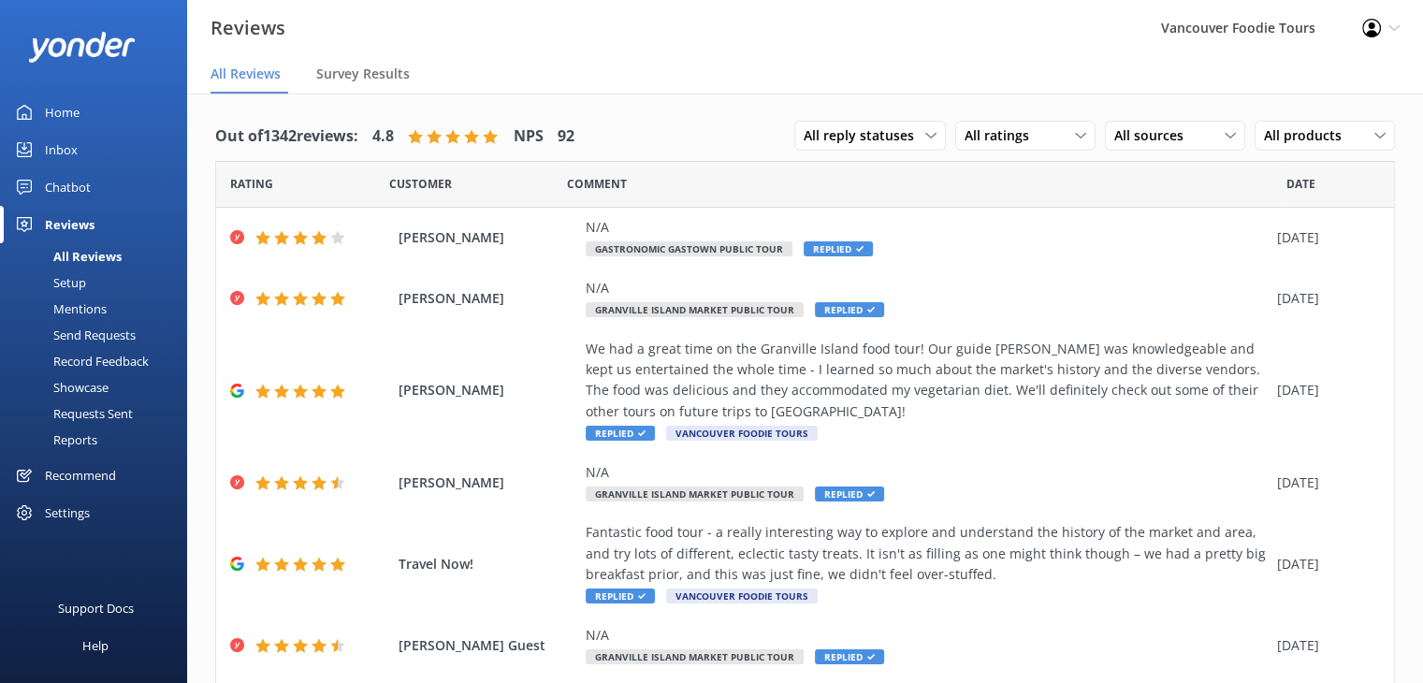
click at [67, 154] on div "Inbox" at bounding box center [61, 149] width 33 height 37
